Goal: Transaction & Acquisition: Book appointment/travel/reservation

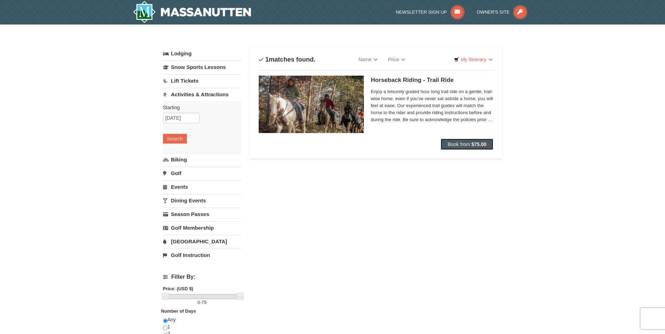
click at [470, 143] on button "Book from $75.00" at bounding box center [467, 144] width 53 height 11
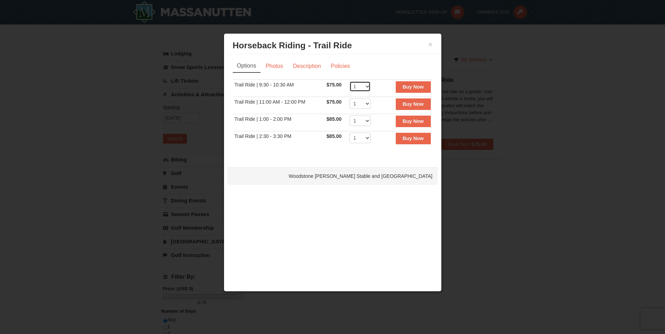
click at [367, 84] on select "1 2 3 4 5 6 7 8" at bounding box center [360, 86] width 21 height 11
select select "8"
click at [350, 81] on select "1 2 3 4 5 6 7 8" at bounding box center [360, 86] width 21 height 11
click at [411, 83] on button "Buy Now" at bounding box center [413, 86] width 35 height 11
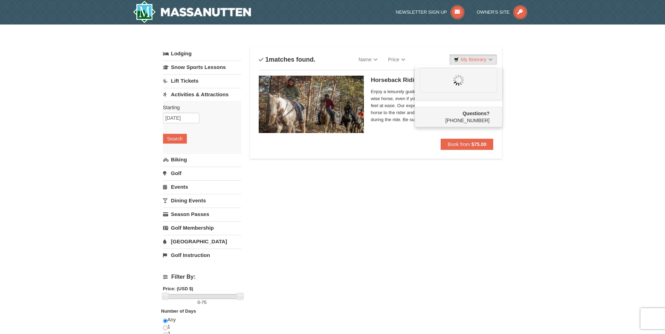
click at [334, 141] on div "Horseback Riding - Trail Ride [GEOGRAPHIC_DATA][PERSON_NAME] Stable and Petting…" at bounding box center [376, 107] width 235 height 74
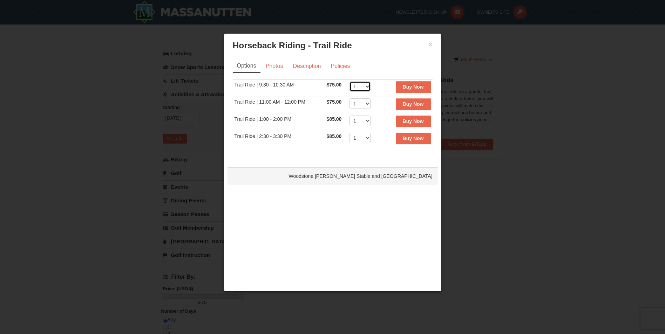
click at [365, 85] on select "1 2 3 4 5 6 7 8" at bounding box center [360, 86] width 21 height 11
select select "8"
click at [350, 81] on select "1 2 3 4 5 6 7 8" at bounding box center [360, 86] width 21 height 11
click at [401, 85] on button "Buy Now" at bounding box center [413, 86] width 35 height 11
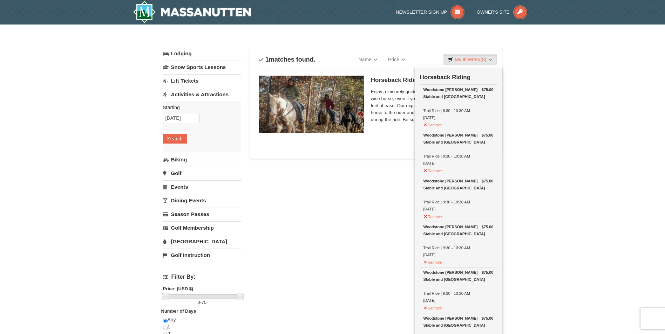
click at [515, 109] on div "× Categories List Filter My Itinerary (8) Check Out Now Horseback Riding $75.00…" at bounding box center [332, 281] width 665 height 512
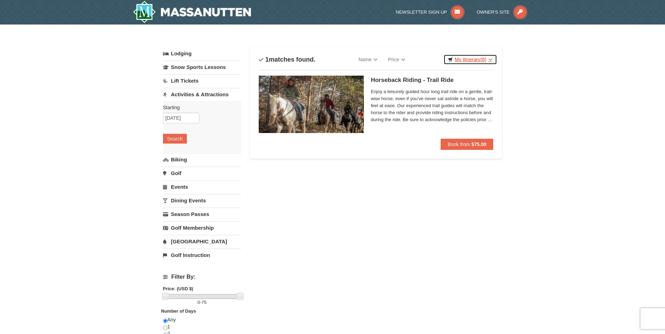
click at [490, 63] on link "My Itinerary (8)" at bounding box center [469, 59] width 53 height 11
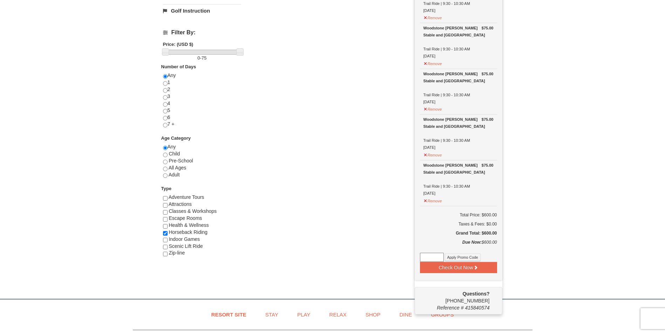
scroll to position [245, 0]
click at [522, 125] on div "× Categories List Filter My Itinerary (8) Check Out Now Horseback Riding $75.00…" at bounding box center [332, 35] width 665 height 512
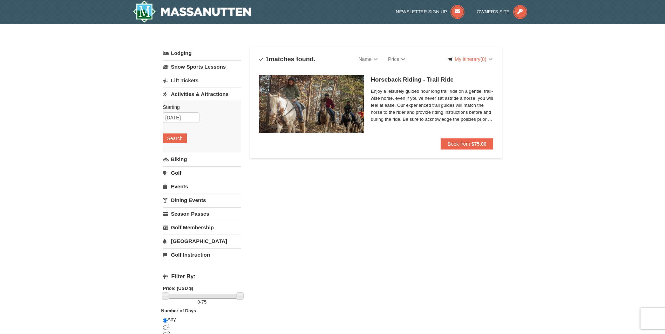
scroll to position [0, 0]
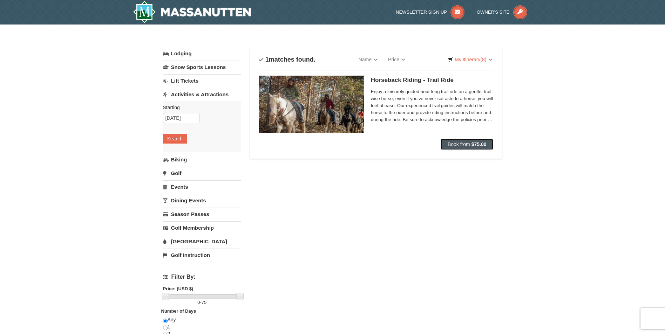
click at [461, 143] on span "Book from" at bounding box center [459, 145] width 22 height 6
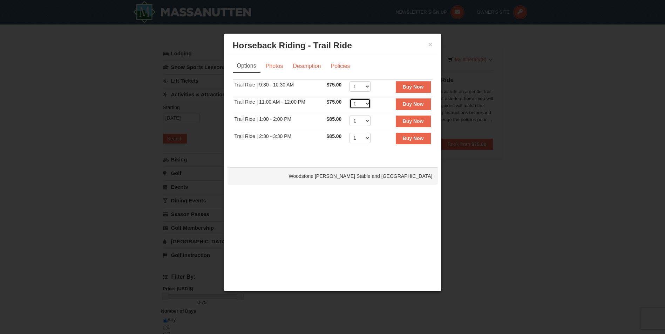
click at [362, 101] on select "1 2 3 4 5 6 7 8 9 10 11 12" at bounding box center [360, 104] width 21 height 11
click at [350, 99] on select "1 2 3 4 5 6 7 8 9 10 11 12" at bounding box center [360, 104] width 21 height 11
click at [370, 104] on select "1 2 3 4 5 6 7 8 9 10 11 12" at bounding box center [360, 104] width 21 height 11
select select "8"
click at [350, 99] on select "1 2 3 4 5 6 7 8 9 10 11 12" at bounding box center [360, 104] width 21 height 11
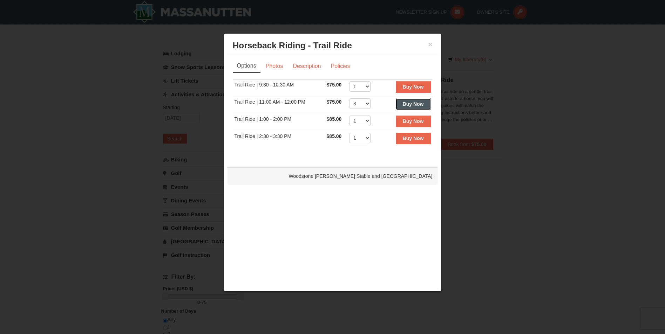
click at [411, 104] on strong "Buy Now" at bounding box center [413, 104] width 21 height 6
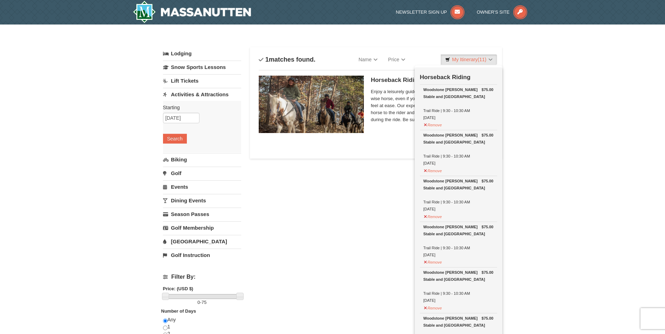
click at [646, 163] on div "× Categories List Filter My Itinerary (11) Check Out Now Horseback Riding $75.0…" at bounding box center [332, 281] width 665 height 512
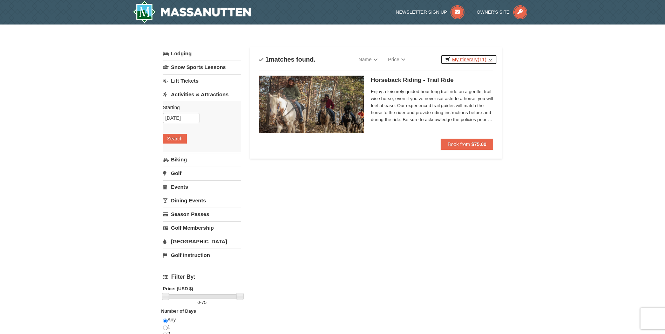
click at [469, 64] on link "My Itinerary (11)" at bounding box center [469, 59] width 56 height 11
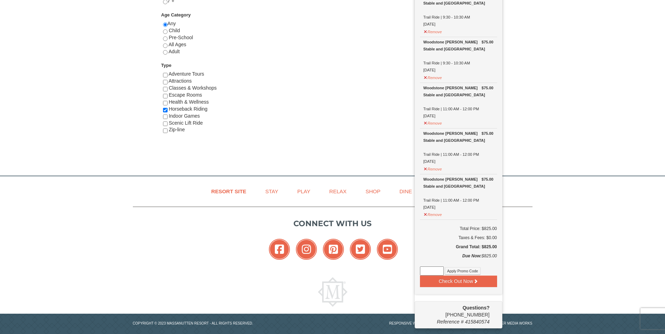
scroll to position [378, 0]
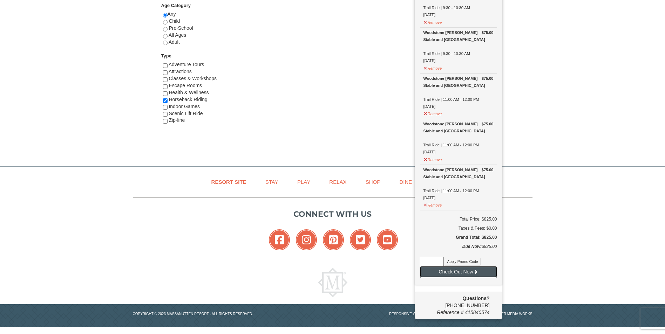
click at [474, 278] on button "Check Out Now" at bounding box center [458, 271] width 77 height 11
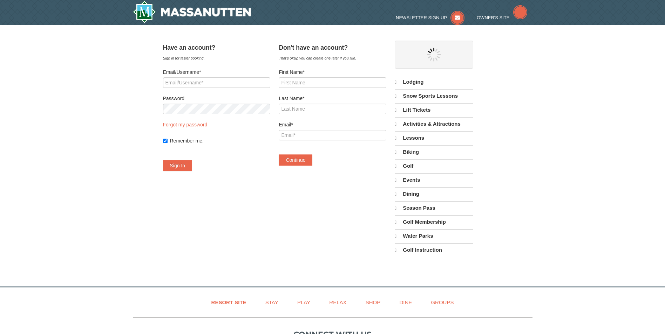
select select "9"
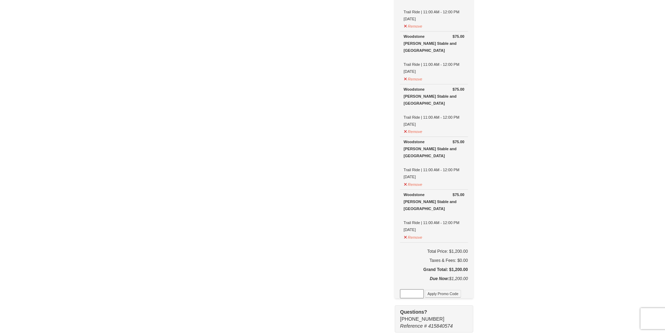
scroll to position [666, 0]
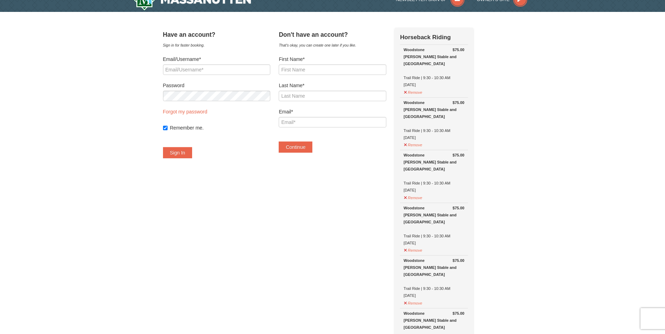
scroll to position [0, 0]
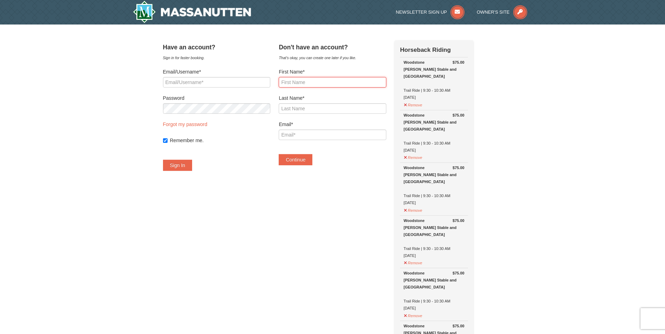
click at [301, 86] on input "First Name*" at bounding box center [332, 82] width 107 height 11
type input "Sophie"
type input "Moore"
type input "SMOORE@TFCANGLICAN.ORG"
click at [312, 162] on button "Continue" at bounding box center [296, 159] width 34 height 11
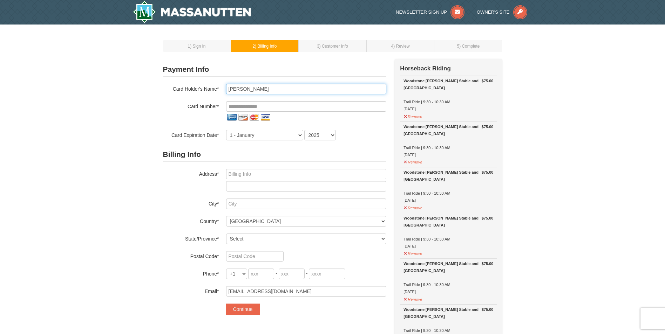
click at [265, 89] on input "Sophie Moore" at bounding box center [306, 89] width 160 height 11
type input "Martin O'Rourke"
click at [237, 103] on input "tel" at bounding box center [306, 106] width 160 height 11
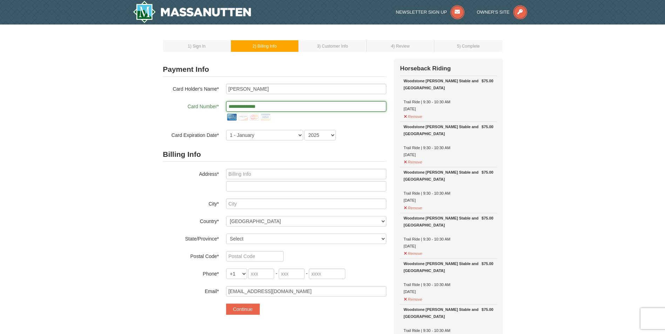
type input "**********"
click at [175, 181] on div "Address*" at bounding box center [274, 180] width 223 height 23
click at [267, 134] on select "1 - January 2 - February 3 - March 4 - April 5 - May 6 - June 7 - July 8 - Augu…" at bounding box center [264, 135] width 77 height 11
select select "4"
click at [226, 130] on select "1 - January 2 - February 3 - March 4 - April 5 - May 6 - June 7 - July 8 - Augu…" at bounding box center [264, 135] width 77 height 11
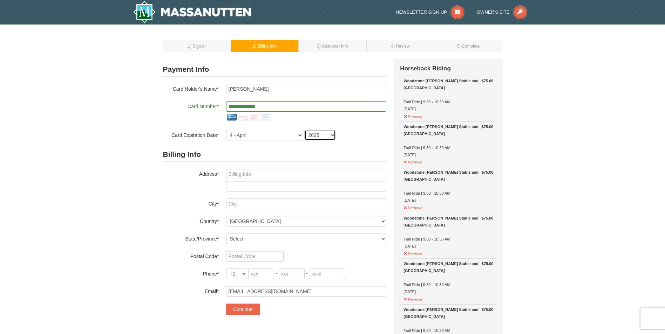
click at [315, 135] on select "2025 2026 2027 2028 2029 2030 2031 2032 2033 2034" at bounding box center [320, 135] width 32 height 11
select select "2028"
click at [304, 130] on select "2025 2026 2027 2028 2029 2030 2031 2032 2033 2034" at bounding box center [320, 135] width 32 height 11
click at [294, 174] on input "text" at bounding box center [306, 174] width 160 height 11
type input "6565 Arlington Boulevard"
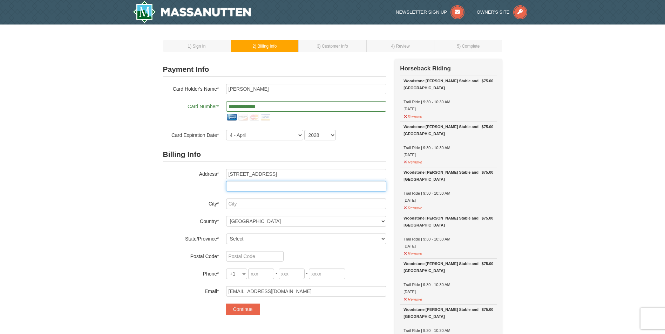
type input "Suite 300"
type input "Falls Church"
select select "VA"
type input "22042"
type input "404"
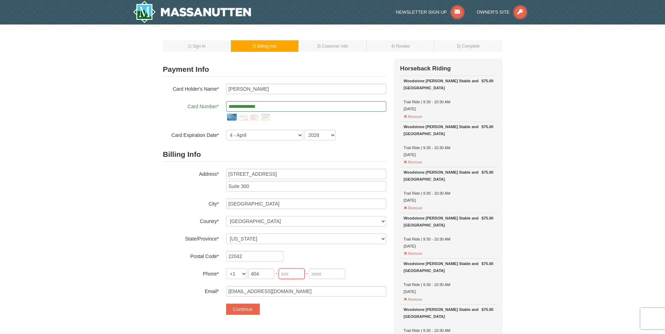
type input "884"
type input "4553"
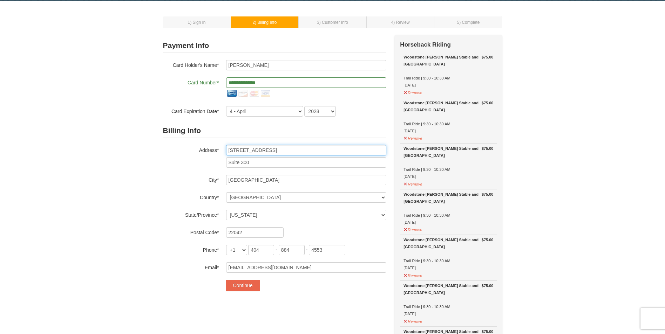
scroll to position [35, 0]
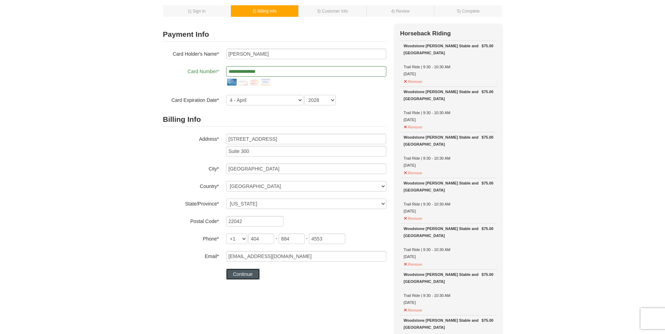
click at [246, 276] on button "Continue" at bounding box center [243, 274] width 34 height 11
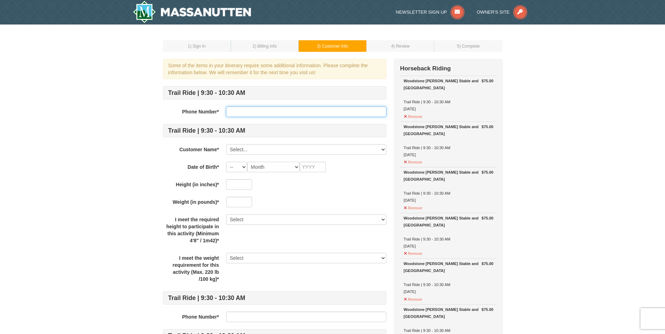
click at [259, 112] on input "text" at bounding box center [306, 112] width 160 height 11
type input "4048844553"
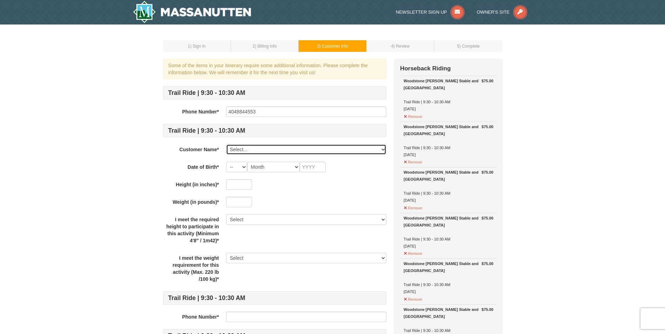
click at [264, 153] on select "Select... Sophie Moore Add New..." at bounding box center [306, 149] width 160 height 11
select select "28221989"
click at [226, 144] on select "Select... Sophie Moore Add New..." at bounding box center [306, 149] width 160 height 11
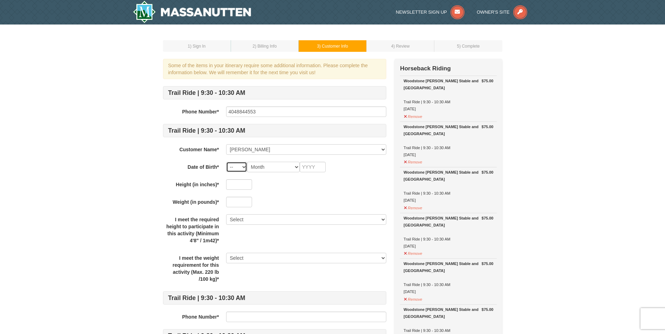
click at [243, 170] on select "-- 01 02 03 04 05 06 07 08 09 10 11 12 13 14 15 16 17 18 19 20 21 22 23 24 25 2…" at bounding box center [236, 167] width 21 height 11
select select "03"
click at [226, 162] on select "-- 01 02 03 04 05 06 07 08 09 10 11 12 13 14 15 16 17 18 19 20 21 22 23 24 25 2…" at bounding box center [236, 167] width 21 height 11
click at [279, 164] on select "Month January February March April May June July August September October Novem…" at bounding box center [273, 167] width 53 height 11
select select "03"
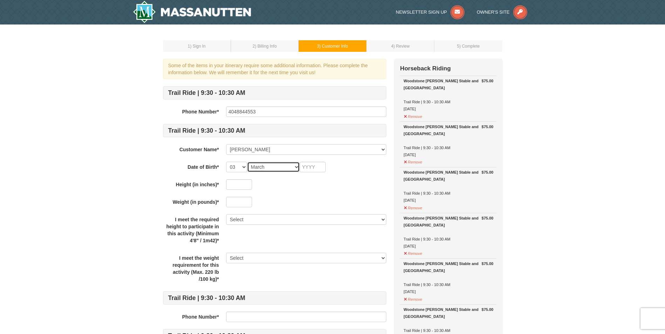
click at [247, 162] on select "Month January February March April May June July August September October Novem…" at bounding box center [273, 167] width 53 height 11
click at [316, 167] on input "text" at bounding box center [313, 167] width 26 height 11
type input "2000"
click at [250, 188] on input "text" at bounding box center [239, 184] width 26 height 11
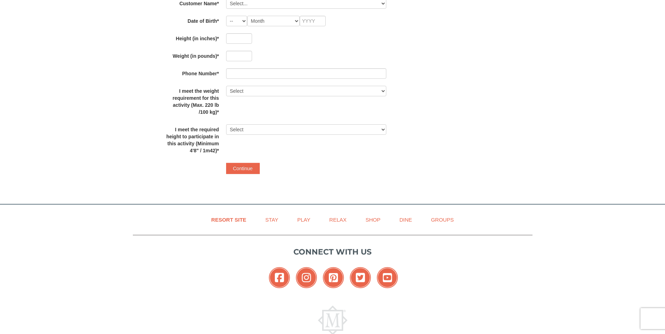
scroll to position [3085, 0]
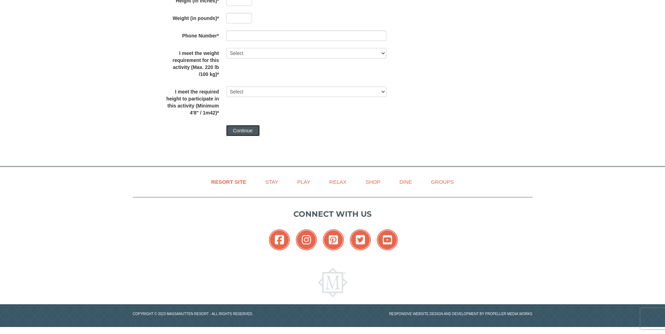
click at [253, 126] on button "Continue" at bounding box center [243, 130] width 34 height 11
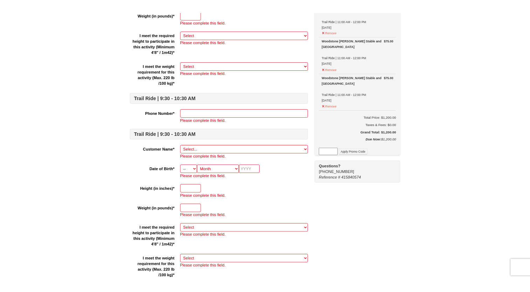
scroll to position [0, 0]
